Goal: Task Accomplishment & Management: Manage account settings

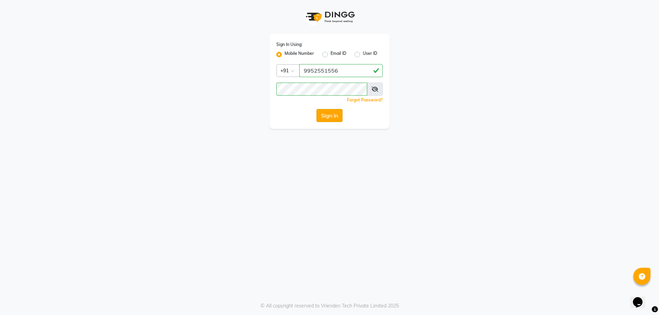
click at [323, 112] on button "Sign In" at bounding box center [329, 115] width 26 height 13
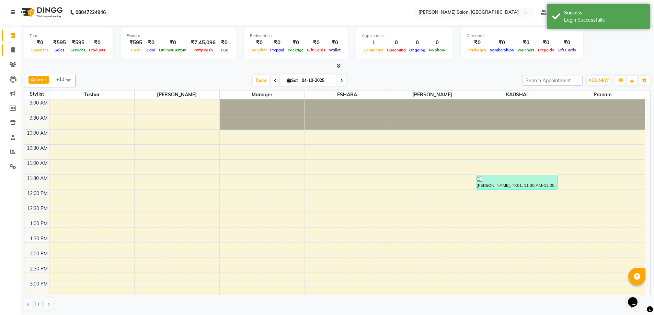
click at [4, 48] on link "Invoice" at bounding box center [10, 50] width 16 height 11
select select "service"
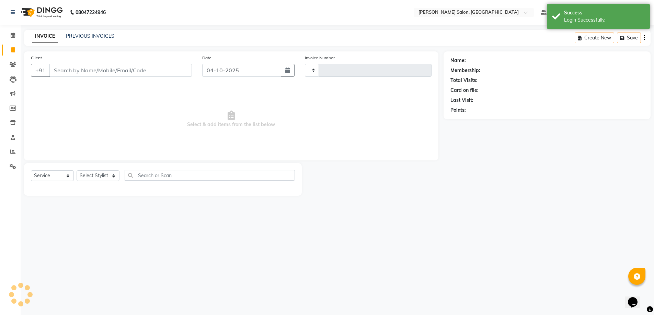
type input "0401"
select select "7119"
click at [13, 33] on icon at bounding box center [13, 35] width 4 height 5
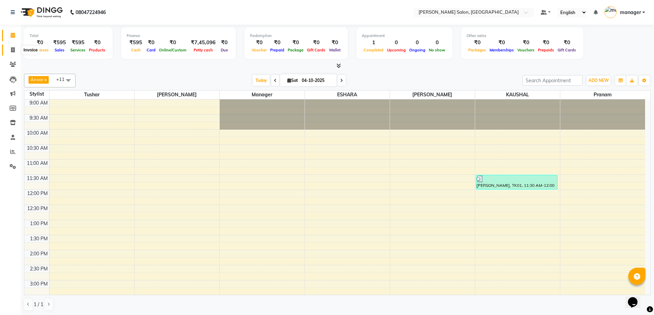
click at [12, 51] on icon at bounding box center [13, 49] width 4 height 5
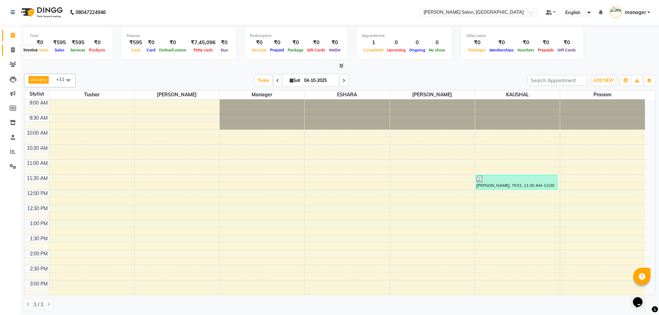
select select "7119"
select select "service"
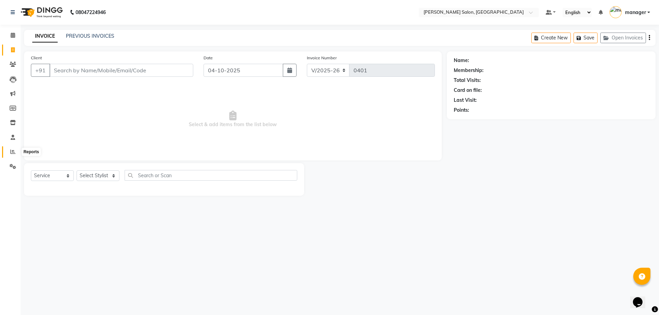
click at [12, 152] on icon at bounding box center [12, 151] width 5 height 5
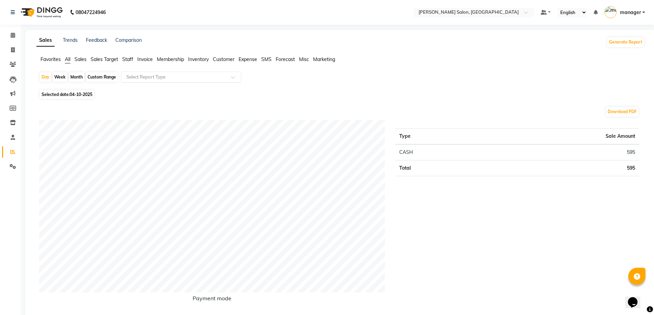
click at [220, 75] on input "text" at bounding box center [174, 77] width 99 height 7
click at [336, 81] on div "Day Week Month Custom Range Select Report Type" at bounding box center [340, 80] width 602 height 16
click at [14, 50] on icon at bounding box center [13, 49] width 4 height 5
select select "7119"
select select "service"
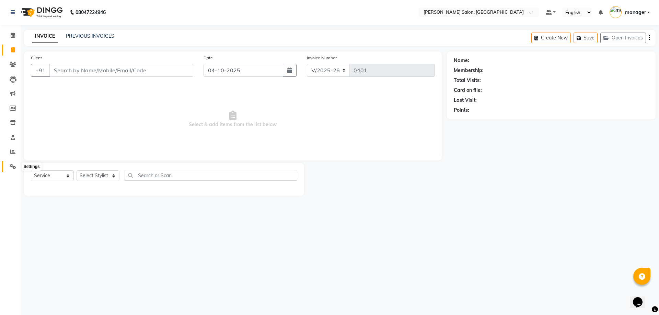
click at [11, 163] on span at bounding box center [13, 167] width 12 height 8
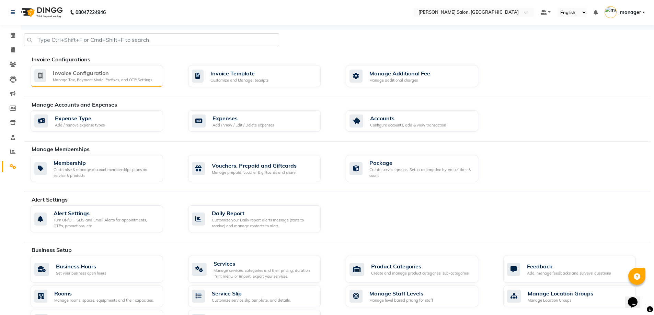
click at [93, 79] on div "Manage Tax, Payment Mode, Prefixes, and OTP Settings" at bounding box center [102, 80] width 99 height 6
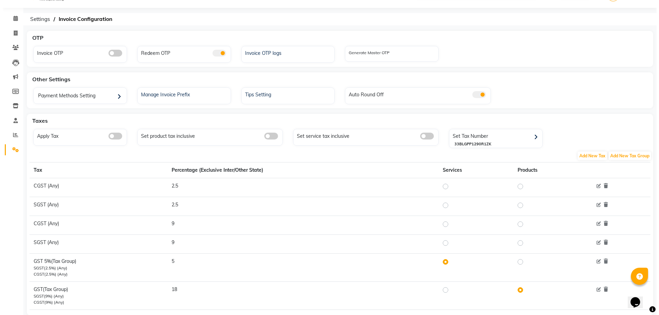
scroll to position [33, 0]
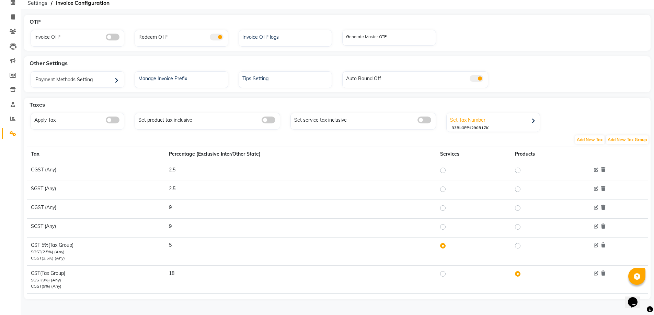
click at [501, 125] on div "Set Tax Number" at bounding box center [493, 120] width 91 height 10
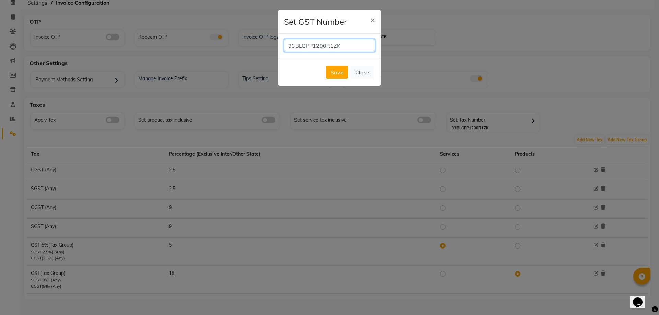
click at [342, 47] on input "33BLGPP1290R1ZK" at bounding box center [329, 45] width 91 height 13
type input "3"
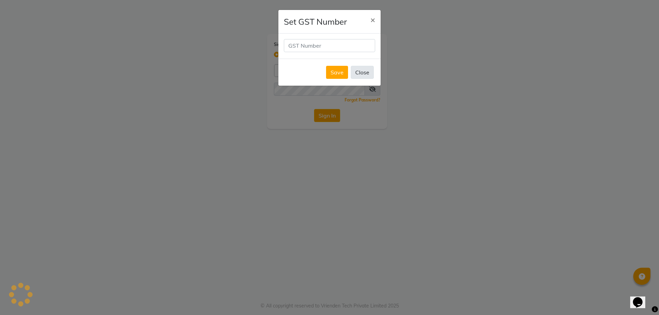
type input "9952551556"
click at [370, 21] on button "×" at bounding box center [373, 19] width 16 height 19
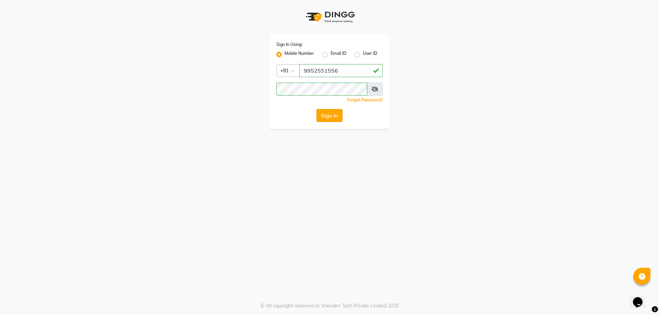
click at [326, 116] on button "Sign In" at bounding box center [329, 115] width 26 height 13
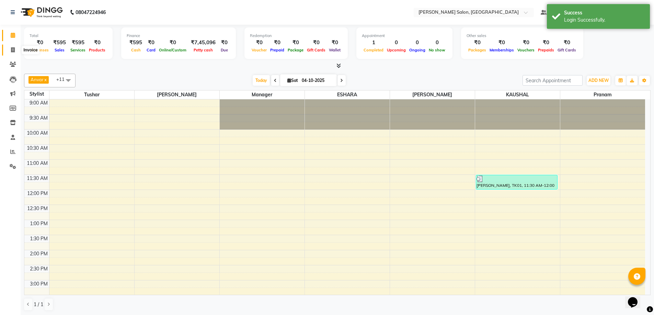
click at [12, 49] on icon at bounding box center [13, 49] width 4 height 5
select select "service"
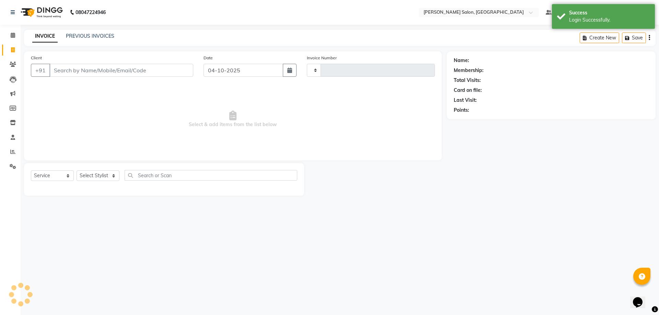
type input "0401"
select select "7119"
click at [80, 37] on link "PREVIOUS INVOICES" at bounding box center [90, 36] width 48 height 6
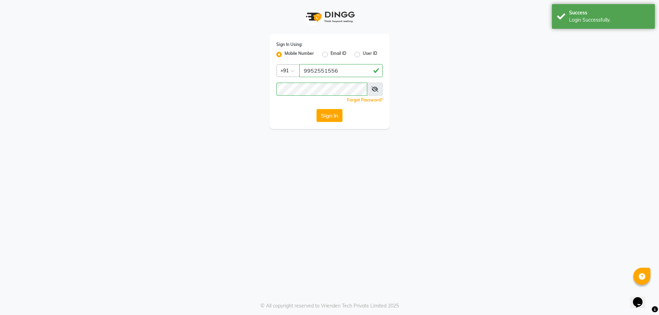
click at [326, 114] on button "Sign In" at bounding box center [329, 115] width 26 height 13
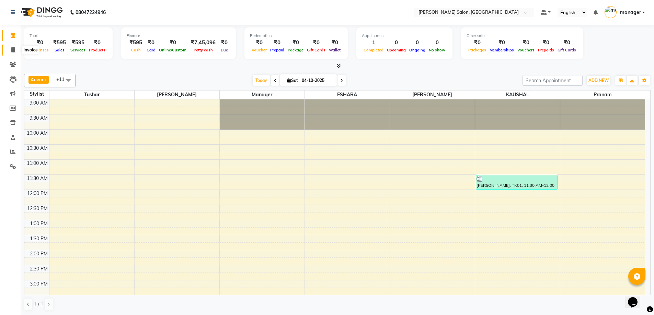
click at [14, 51] on icon at bounding box center [13, 49] width 4 height 5
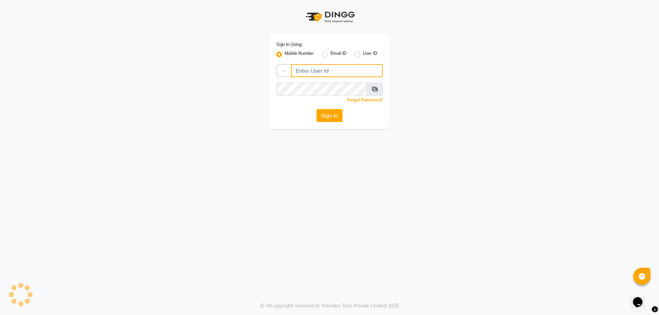
type input "9952551556"
click at [330, 118] on button "Sign In" at bounding box center [329, 115] width 26 height 13
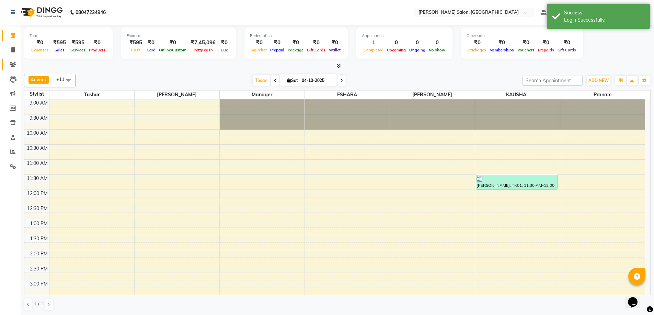
click at [12, 60] on link "Clients" at bounding box center [10, 64] width 16 height 11
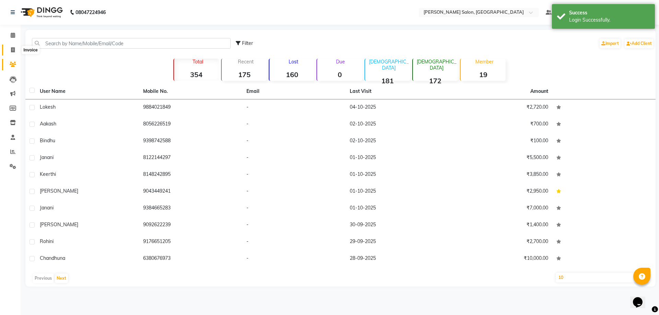
click at [14, 49] on icon at bounding box center [13, 49] width 4 height 5
select select "service"
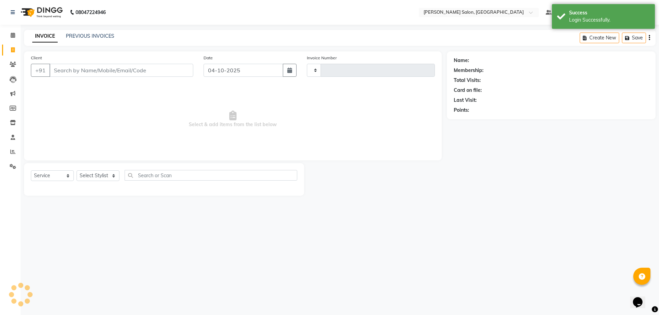
type input "0401"
select select "7119"
click at [94, 38] on link "PREVIOUS INVOICES" at bounding box center [90, 36] width 48 height 6
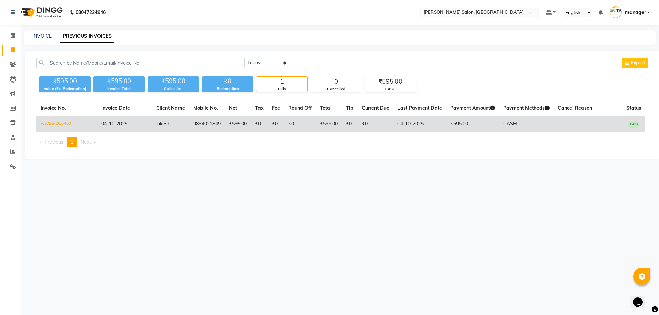
click at [310, 130] on td "₹0" at bounding box center [300, 124] width 32 height 16
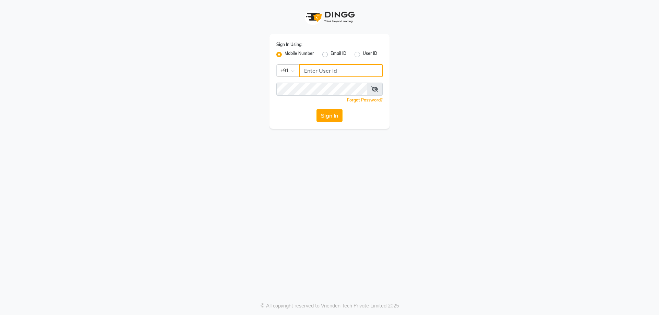
type input "9952551556"
click at [323, 105] on div "Sign In Using: Mobile Number Email ID User ID Country Code × +91 9952551556 Rem…" at bounding box center [329, 81] width 120 height 95
click at [325, 116] on button "Sign In" at bounding box center [329, 115] width 26 height 13
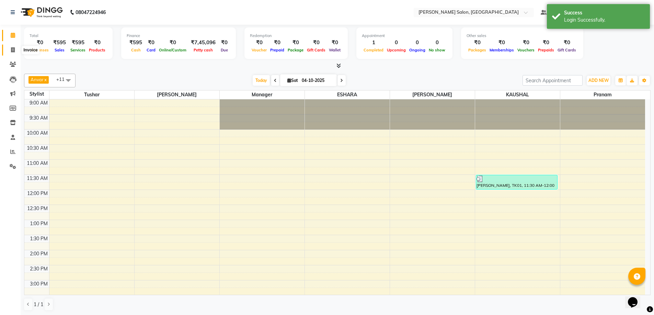
click at [13, 49] on icon at bounding box center [13, 49] width 4 height 5
select select "service"
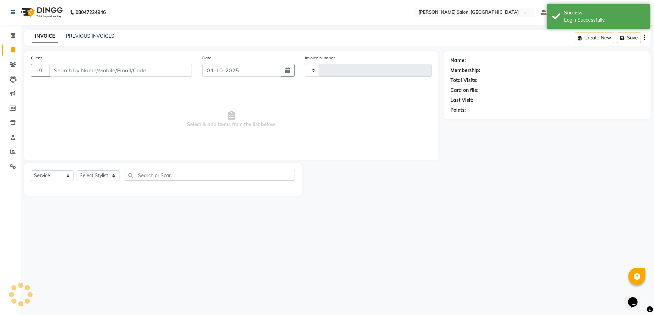
type input "0401"
select select "7119"
click at [107, 37] on link "PREVIOUS INVOICES" at bounding box center [90, 36] width 48 height 6
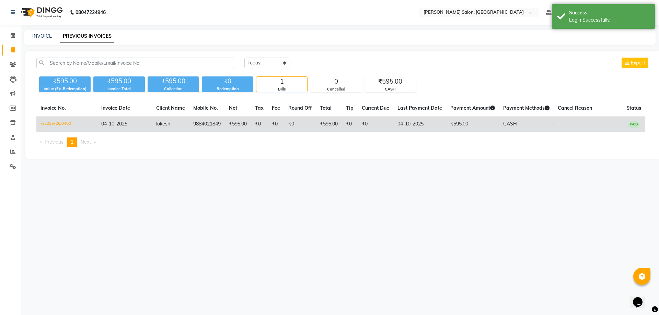
click at [131, 124] on td "04-10-2025" at bounding box center [124, 124] width 55 height 16
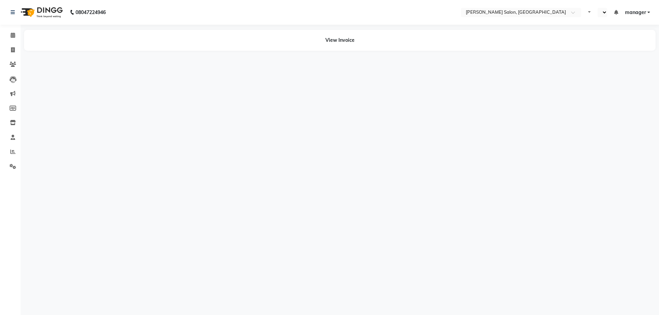
select select "en"
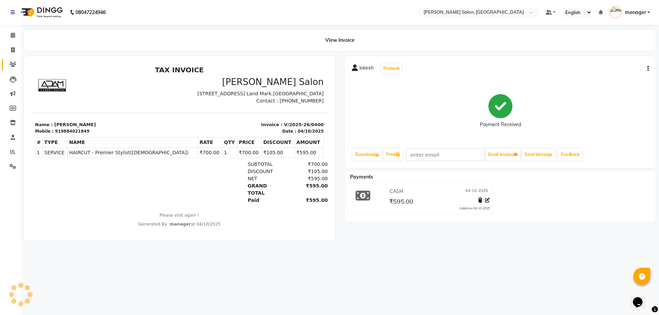
click at [12, 68] on span at bounding box center [13, 65] width 12 height 8
